Goal: Transaction & Acquisition: Purchase product/service

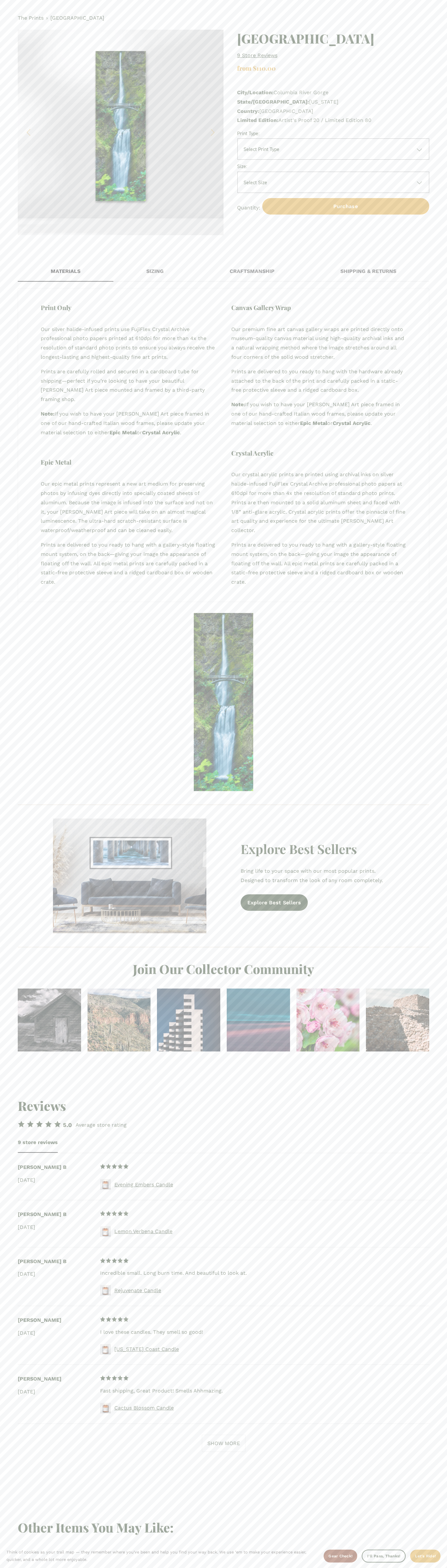
click at [366, 28] on div "The Prints › Multnomah Falls 1 / 3 Image 1 of 3 Image 2 of 3 Image 3 of 3 Multn…" at bounding box center [224, 124] width 447 height 248
click at [442, 800] on section "Materials Sizing Craftsmanship Shipping & Returns Print Only Our silver halide-…" at bounding box center [224, 662] width 447 height 828
click at [372, 1567] on html "No results found. Think of cookies as your trail map — they remember where you’…" at bounding box center [224, 898] width 447 height 1796
click at [5, 1413] on div "Reviews 5.00 out of 5 stars 5.0 Average store rating 9 store reviews Reviewer N…" at bounding box center [224, 1293] width 447 height 432
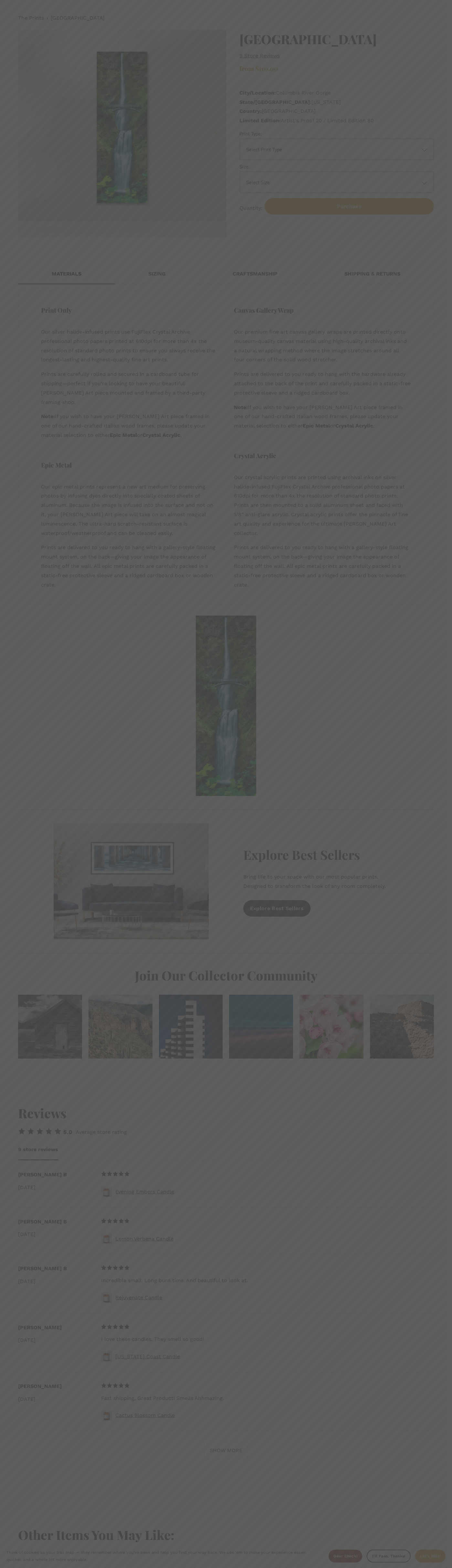
select select "**********"
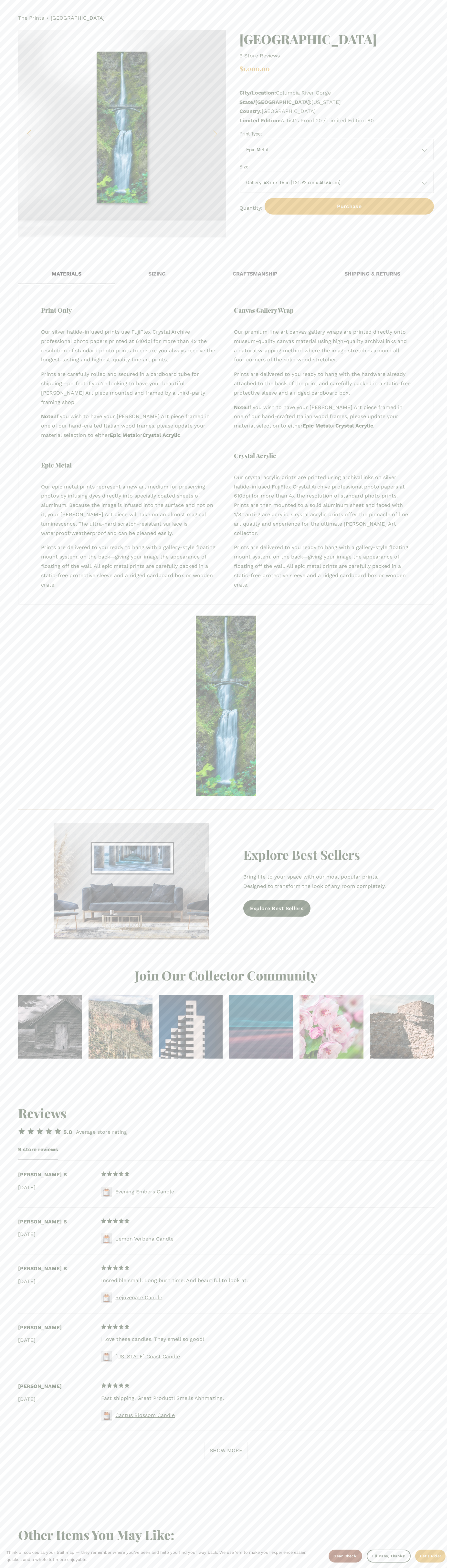
click at [251, 111] on span "Country:" at bounding box center [250, 111] width 23 height 6
click at [156, 12] on div "The Prints › Multnomah Falls 1 / 3 Image 1 of 3 Image 2 of 3 Image 3 of 3 Multn…" at bounding box center [226, 125] width 452 height 251
click at [440, 159] on div "The Prints › Multnomah Falls 1 / 3 Image 1 of 3 Image 2 of 3 Image 3 of 3 Multn…" at bounding box center [226, 125] width 452 height 251
click at [31, 1567] on html "No results found. Think of cookies as your trail map — they remember where you’…" at bounding box center [226, 903] width 452 height 1805
click at [14, 1424] on div "Reviews 5.00 out of 5 stars 5.0 Average store rating 9 store reviews Reviewer N…" at bounding box center [226, 1300] width 452 height 432
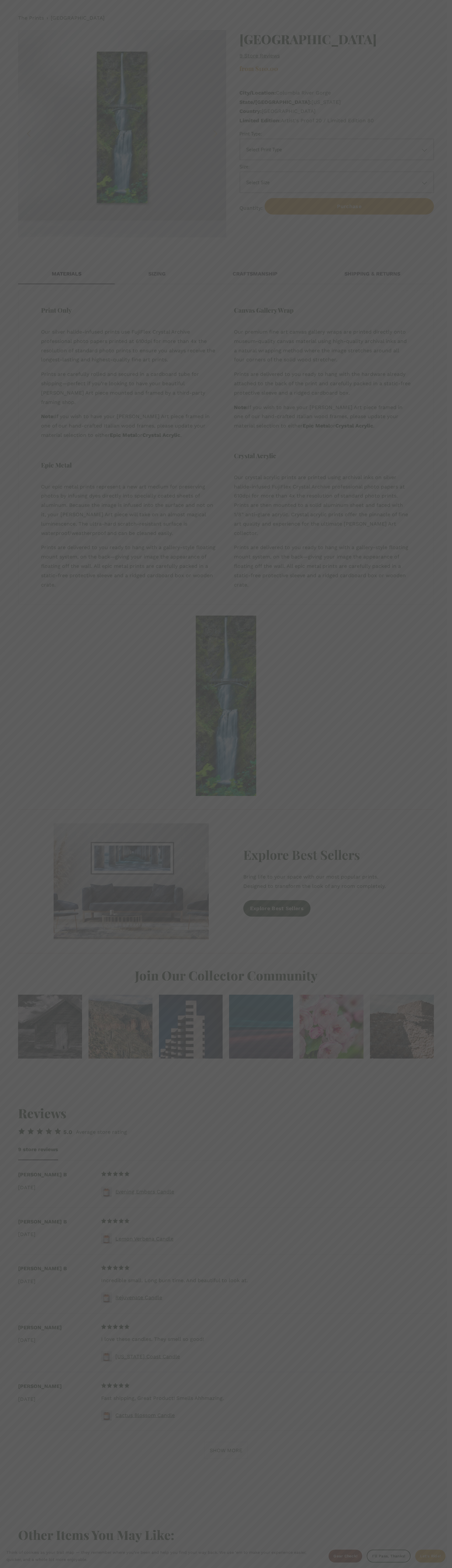
select select "**********"
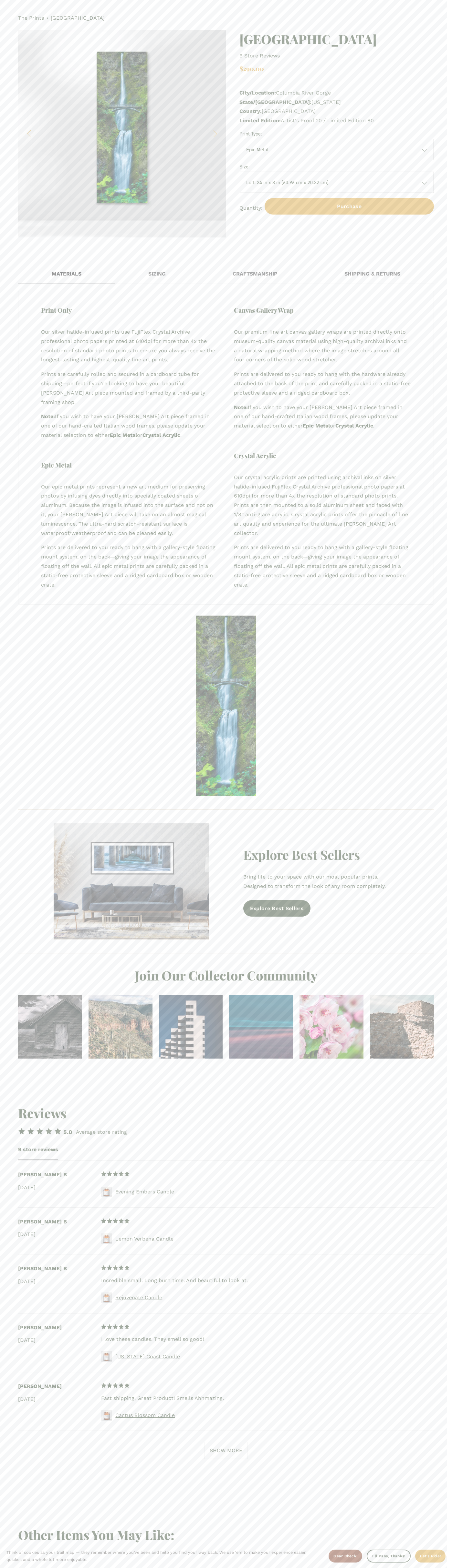
click at [261, 121] on span "Limited Edition:" at bounding box center [260, 121] width 41 height 6
